Goal: Navigation & Orientation: Find specific page/section

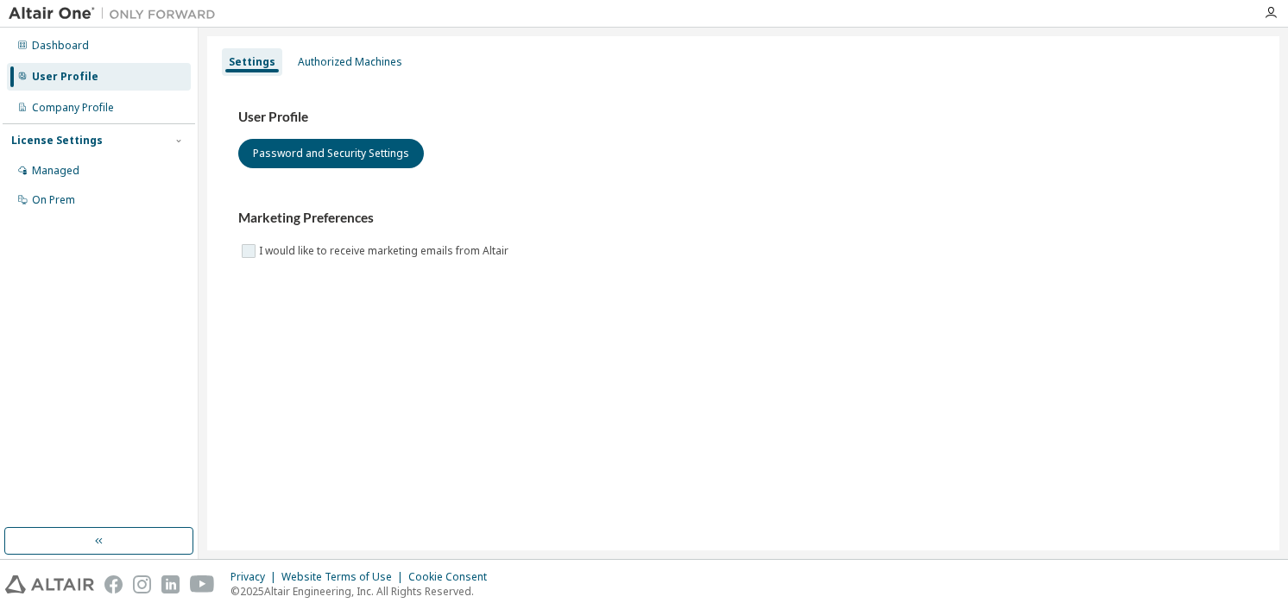
click at [266, 251] on label "I would like to receive marketing emails from Altair" at bounding box center [385, 251] width 253 height 21
click at [274, 261] on div "User Profile Password and Security Settings Marketing Preferences I would like …" at bounding box center [742, 196] width 1051 height 236
click at [66, 177] on div "Managed" at bounding box center [55, 171] width 47 height 14
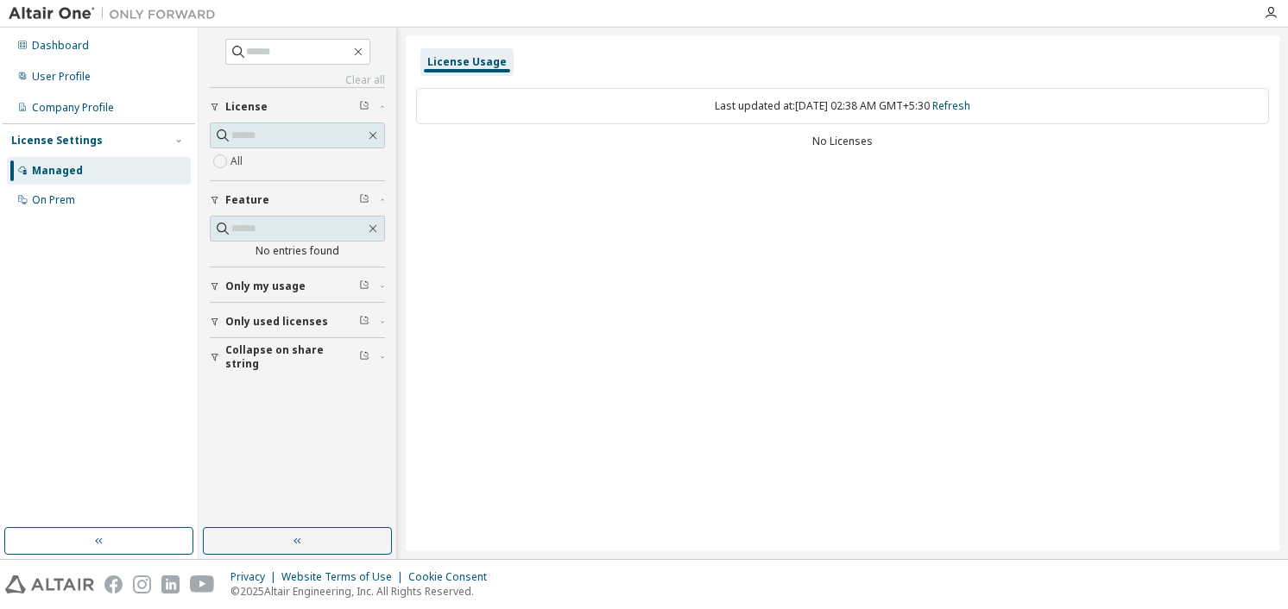
click at [279, 117] on button "License" at bounding box center [297, 107] width 175 height 38
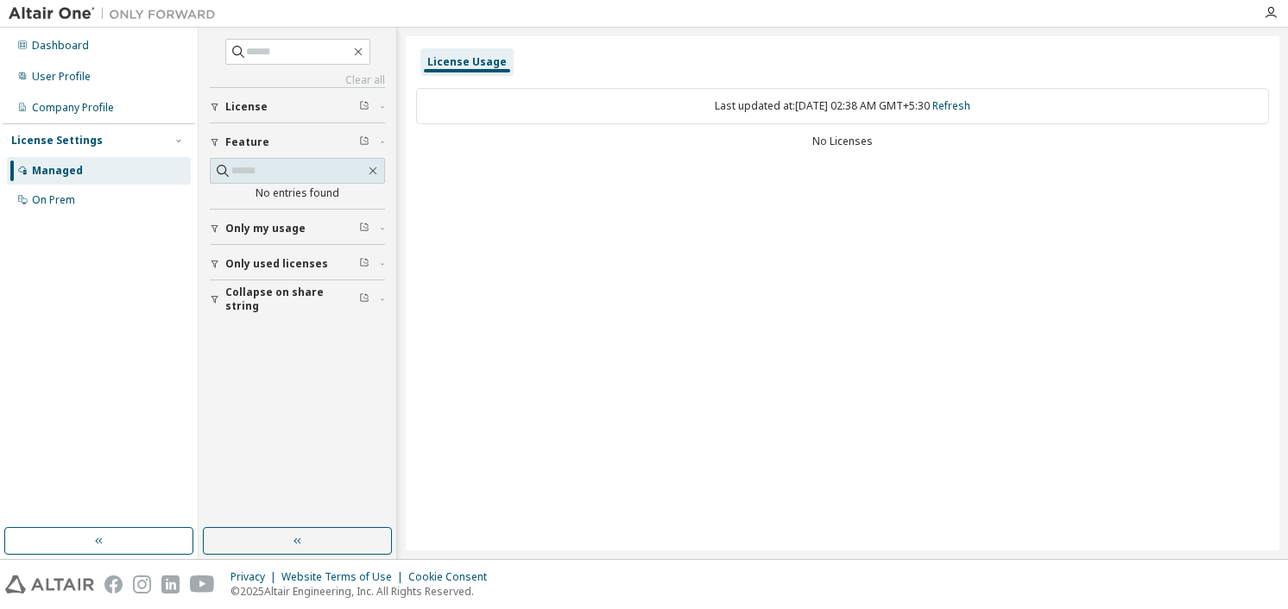
click at [264, 104] on div "License" at bounding box center [302, 107] width 154 height 14
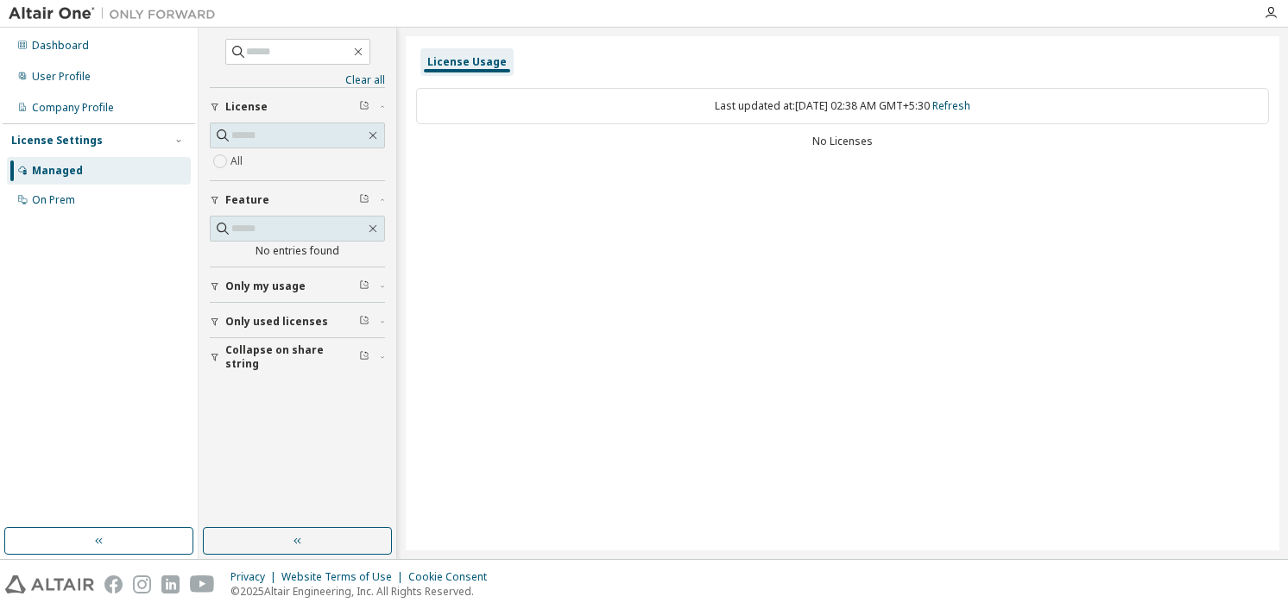
click at [273, 201] on div "Feature" at bounding box center [302, 200] width 154 height 14
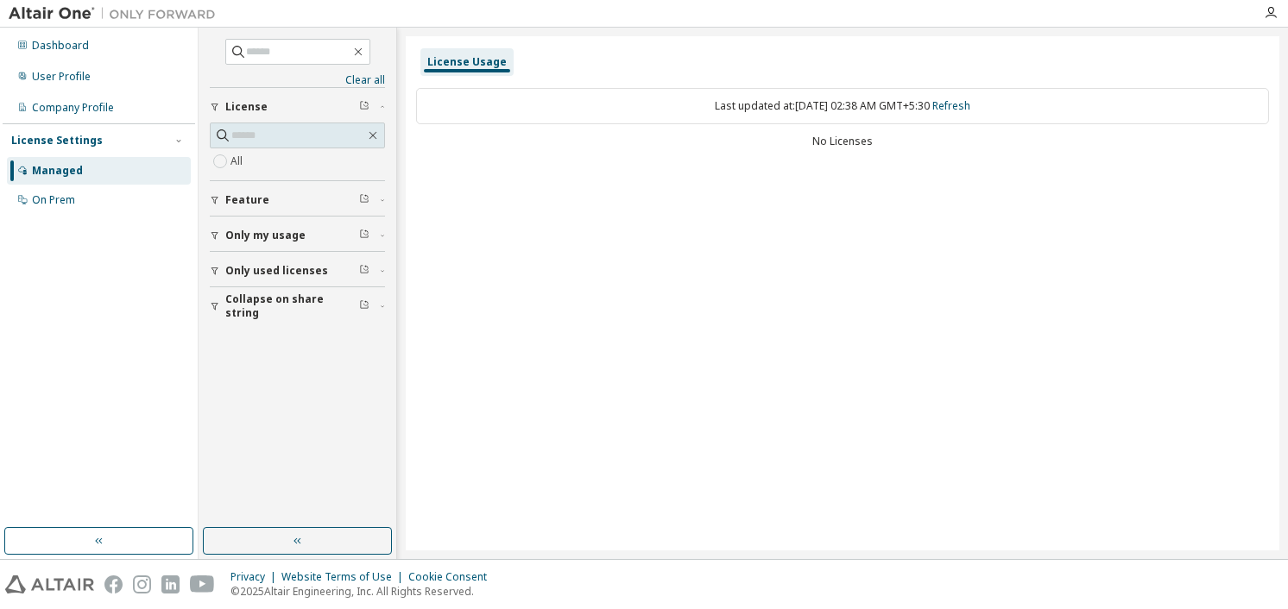
click at [254, 203] on span "Feature" at bounding box center [247, 200] width 44 height 14
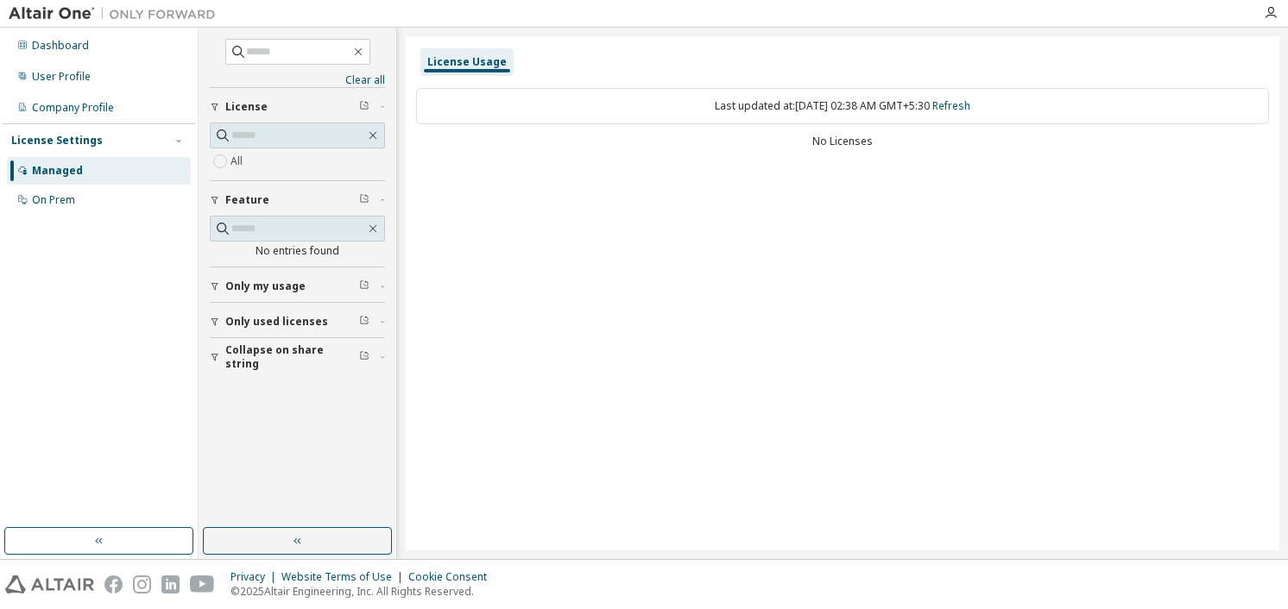
click at [281, 273] on button "Only my usage" at bounding box center [297, 287] width 175 height 38
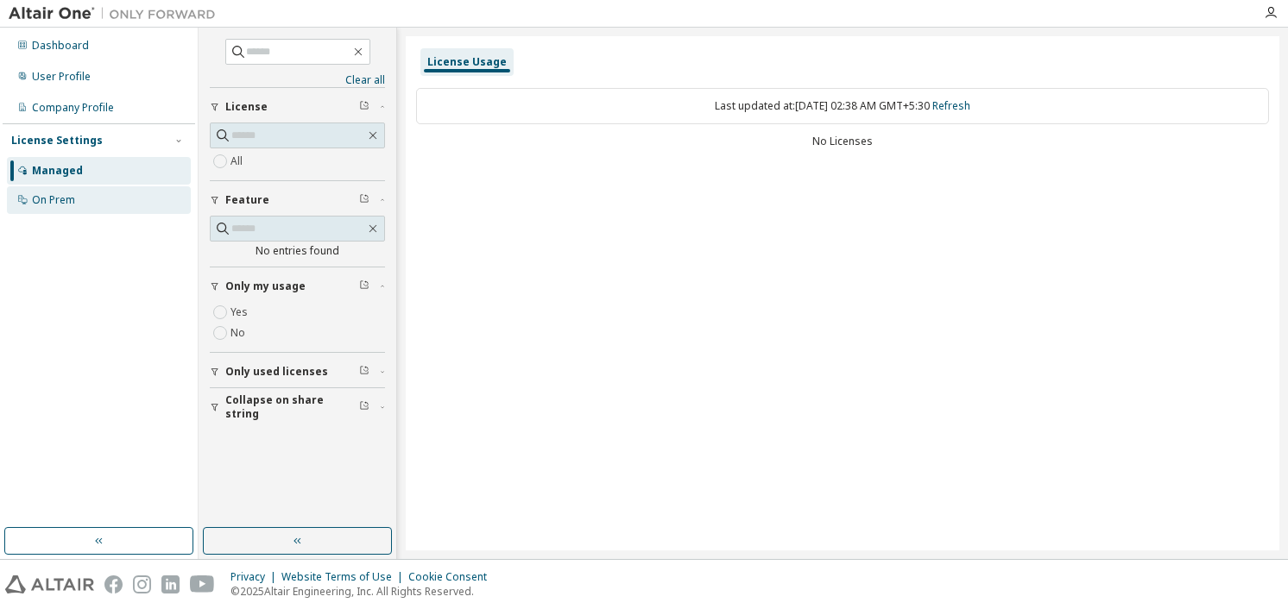
click at [92, 192] on div "On Prem" at bounding box center [99, 200] width 184 height 28
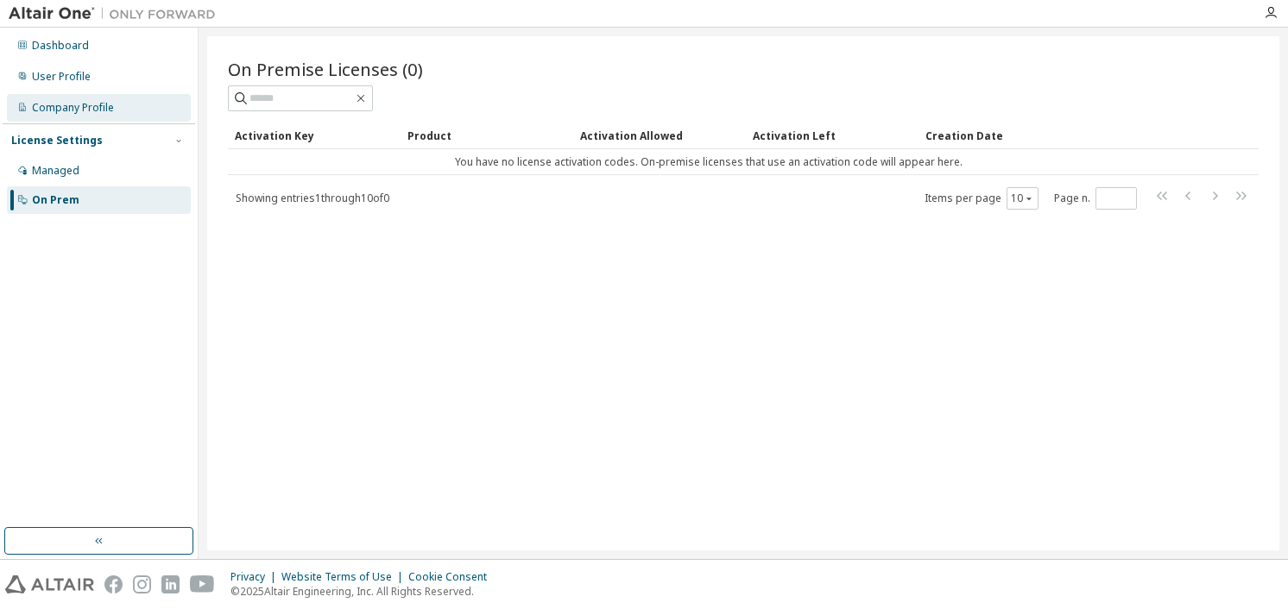
click at [122, 101] on div "Company Profile" at bounding box center [99, 108] width 184 height 28
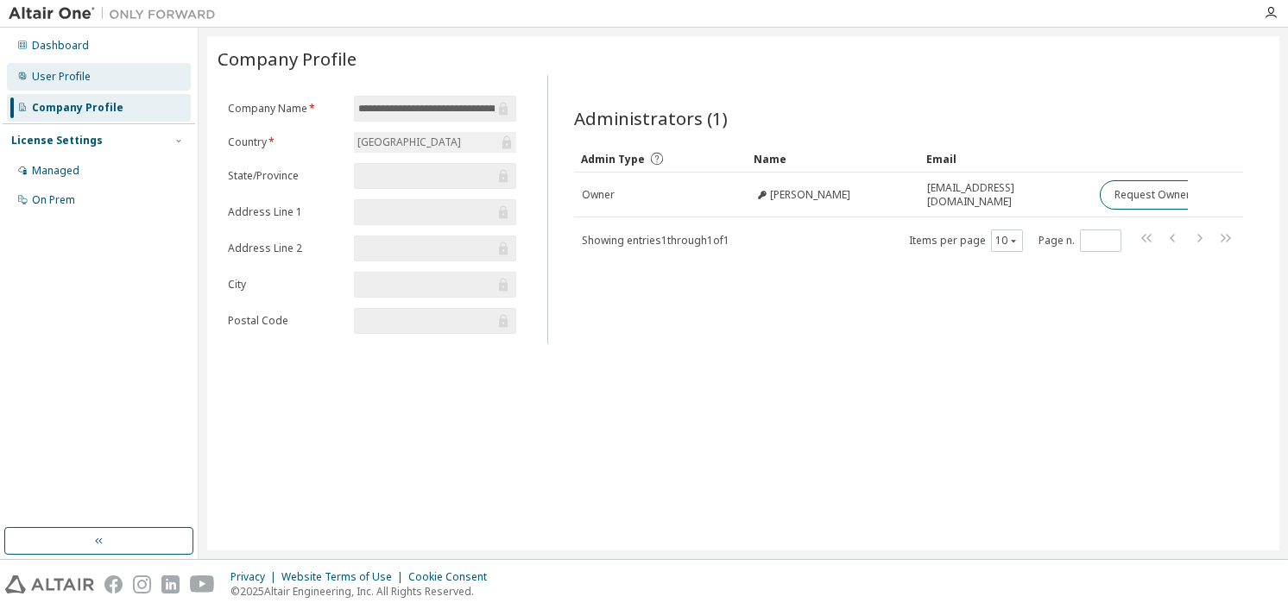
click at [129, 82] on div "User Profile" at bounding box center [99, 77] width 184 height 28
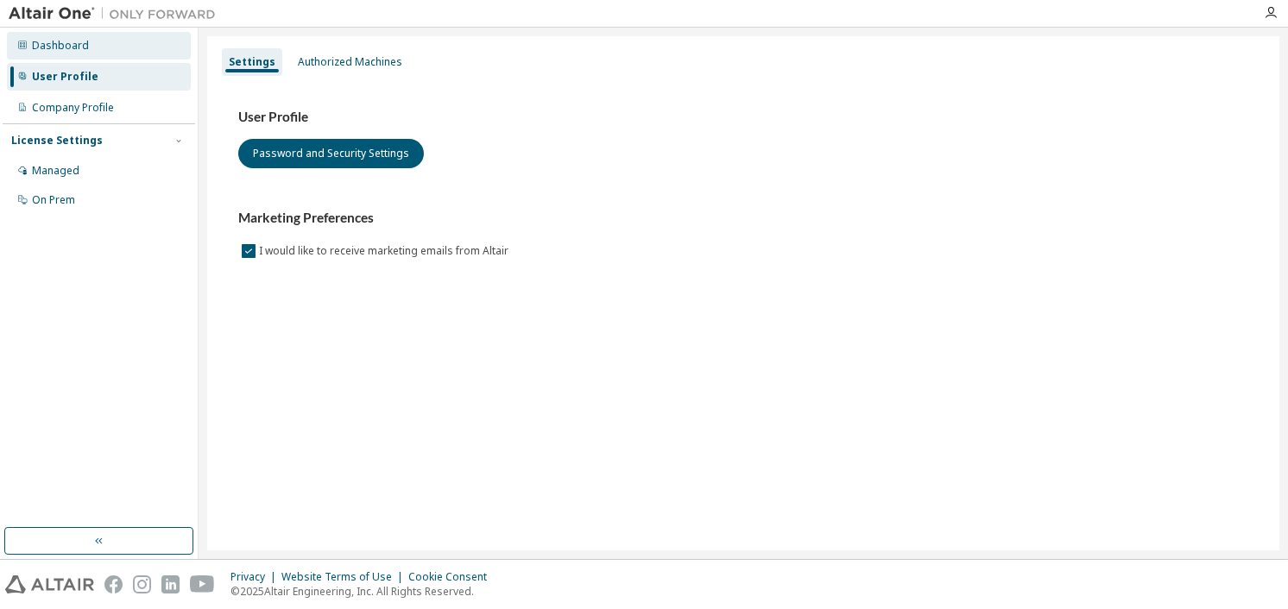
click at [129, 56] on div "Dashboard" at bounding box center [99, 46] width 184 height 28
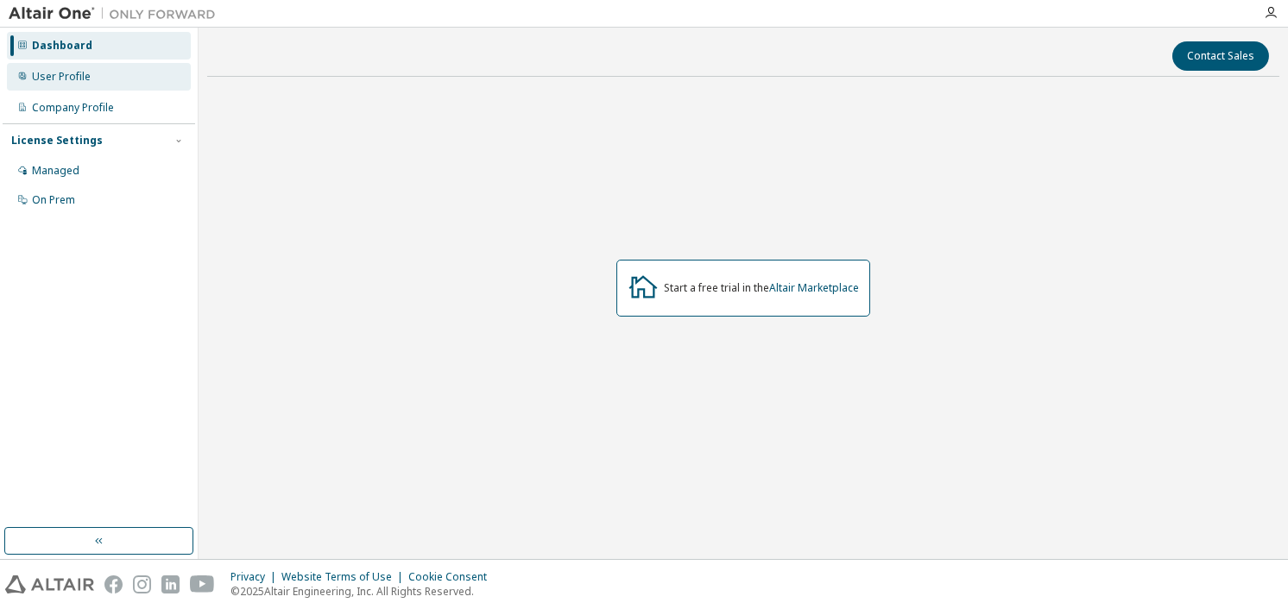
click at [123, 69] on div "User Profile" at bounding box center [99, 77] width 184 height 28
